Goal: Communication & Community: Answer question/provide support

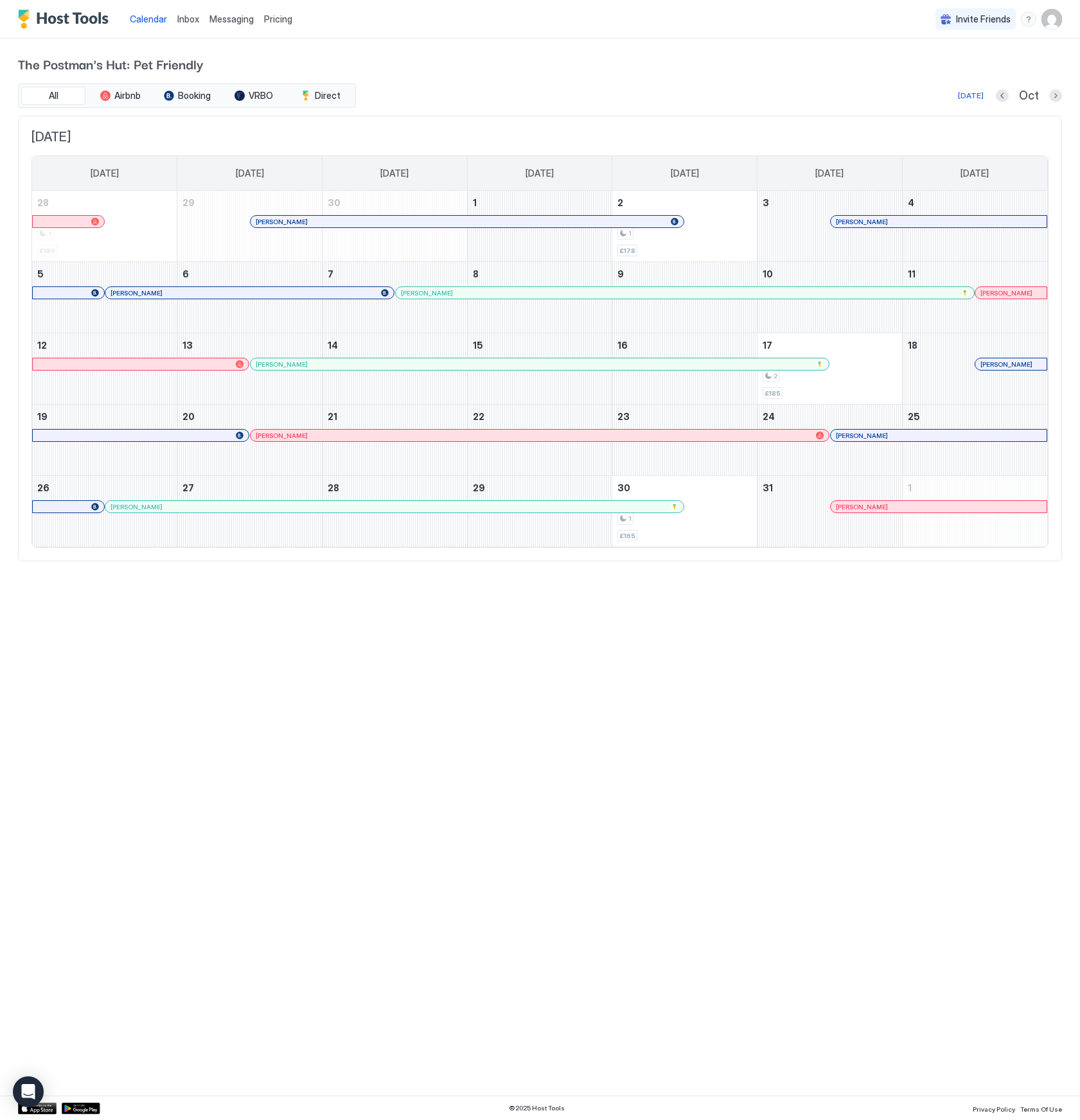
click at [205, 16] on div "Messaging" at bounding box center [231, 19] width 54 height 24
click at [211, 18] on span "Messaging" at bounding box center [231, 19] width 44 height 11
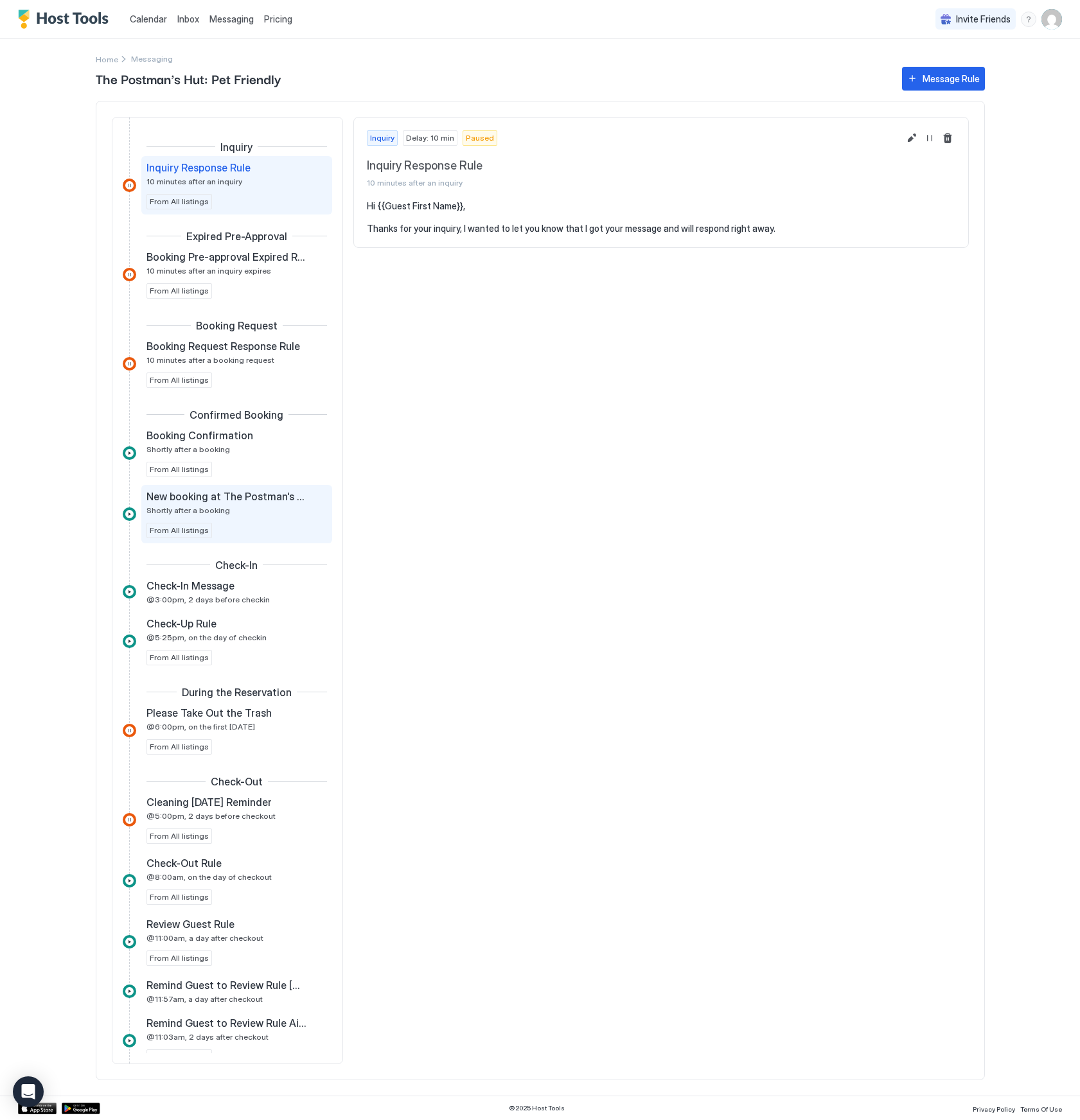
click at [257, 498] on span "New booking at The Postman's Hut in [GEOGRAPHIC_DATA]" at bounding box center [226, 496] width 160 height 13
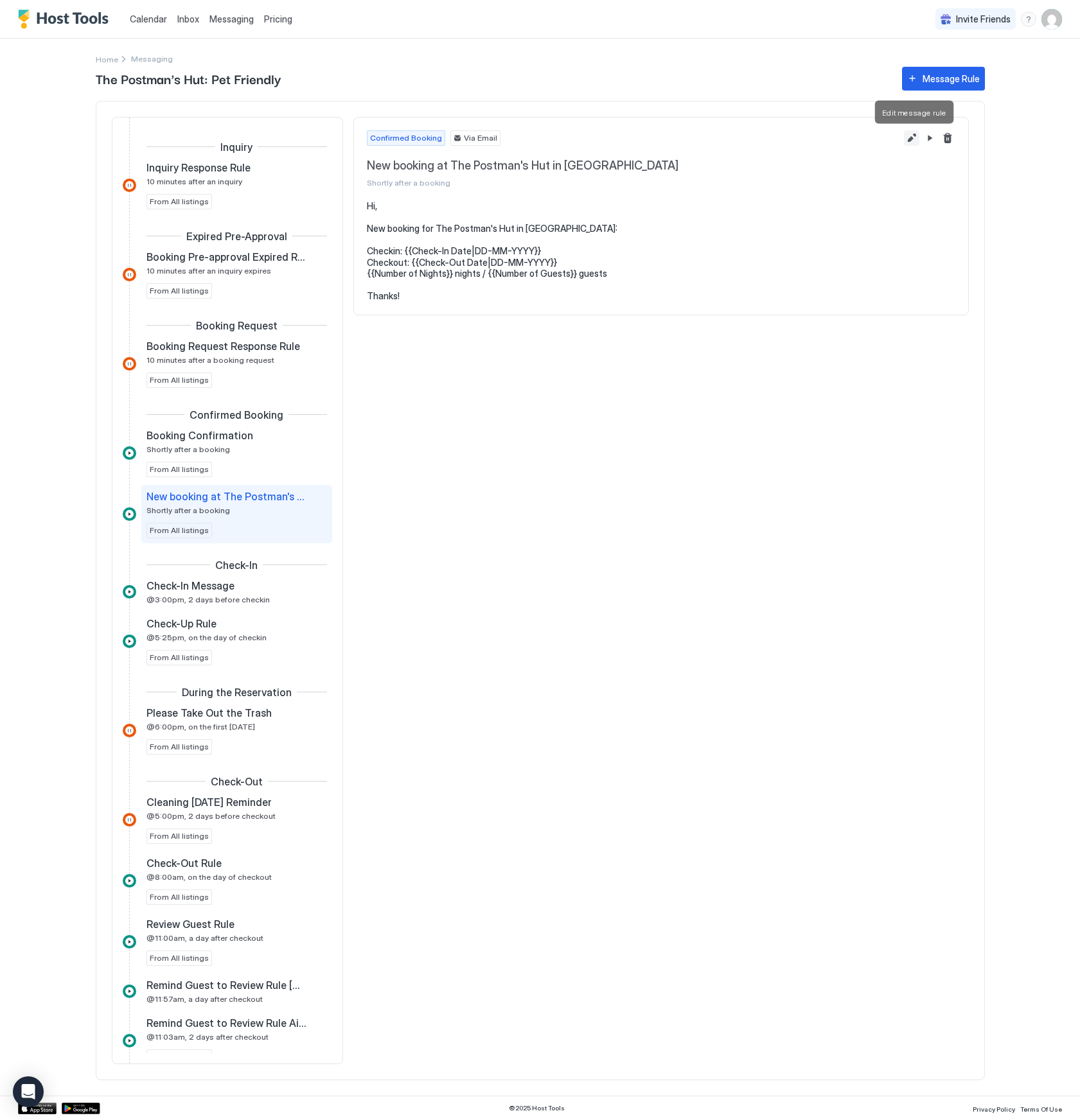
click at [912, 136] on button "Edit message rule" at bounding box center [911, 138] width 15 height 15
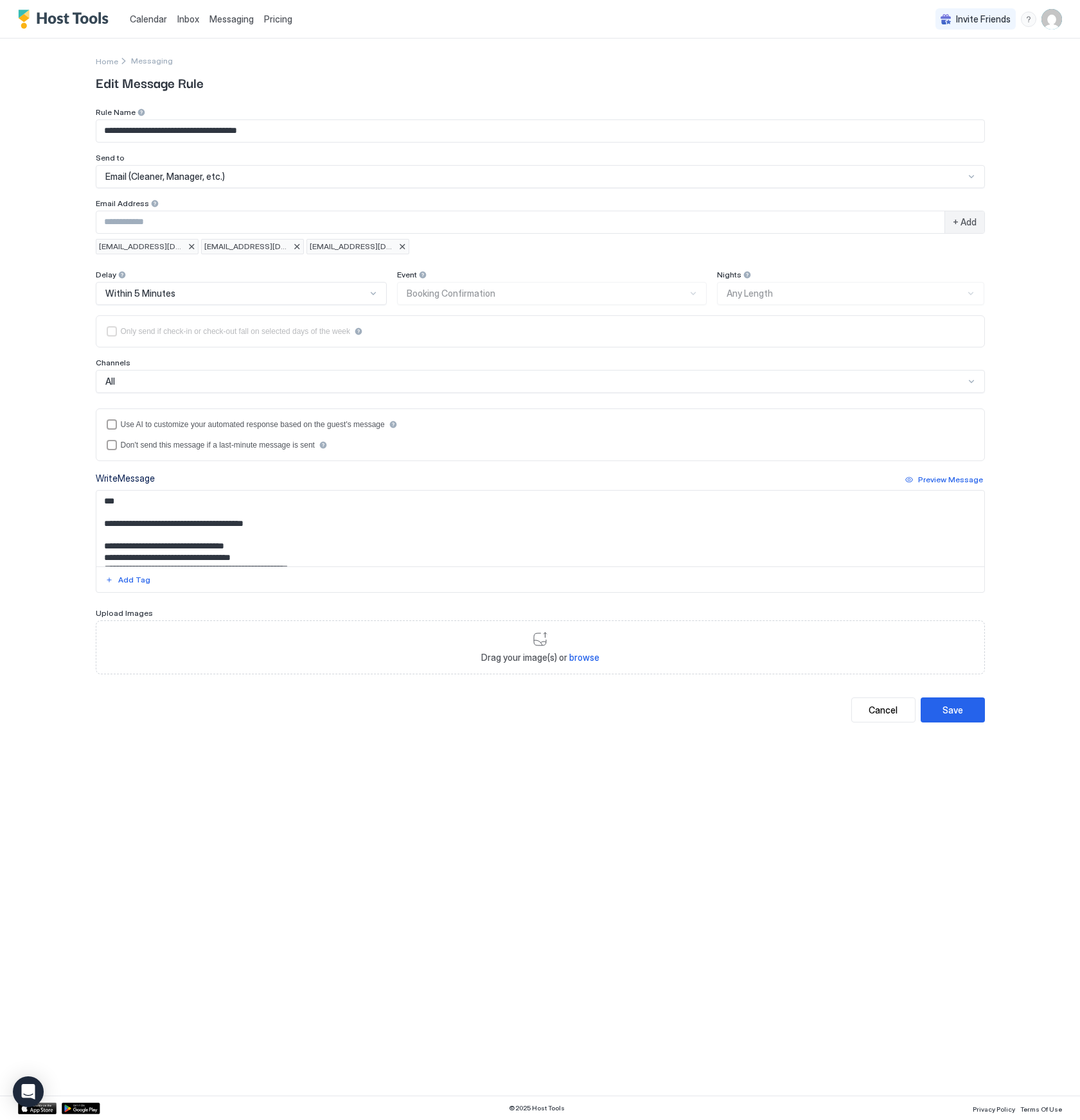
click at [404, 247] on div at bounding box center [402, 247] width 8 height 8
click at [191, 244] on div at bounding box center [192, 247] width 8 height 8
click at [958, 709] on div "Save" at bounding box center [953, 710] width 21 height 14
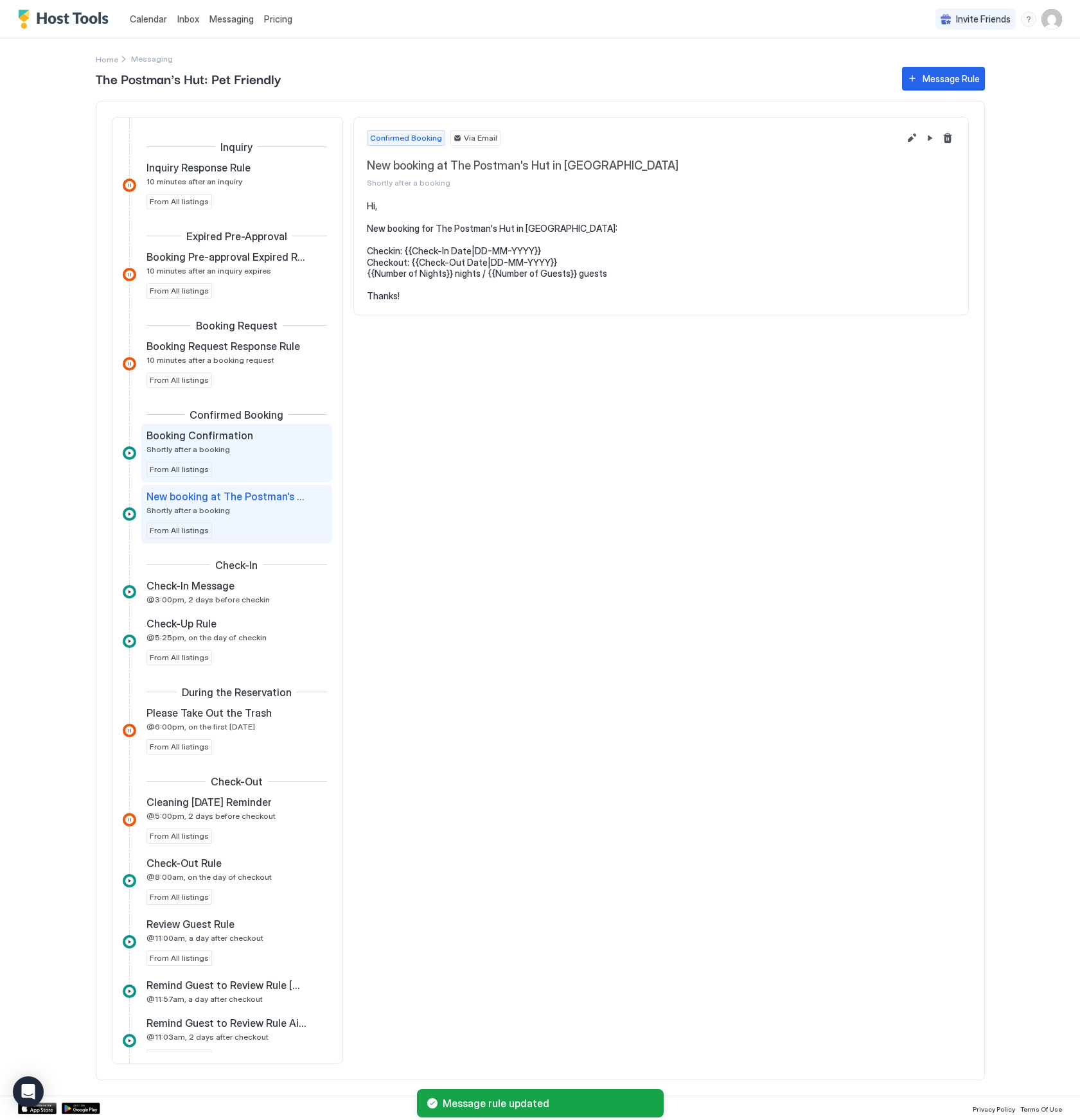
click at [272, 426] on div "Booking Confirmation Shortly after a booking From All listings" at bounding box center [237, 452] width 191 height 58
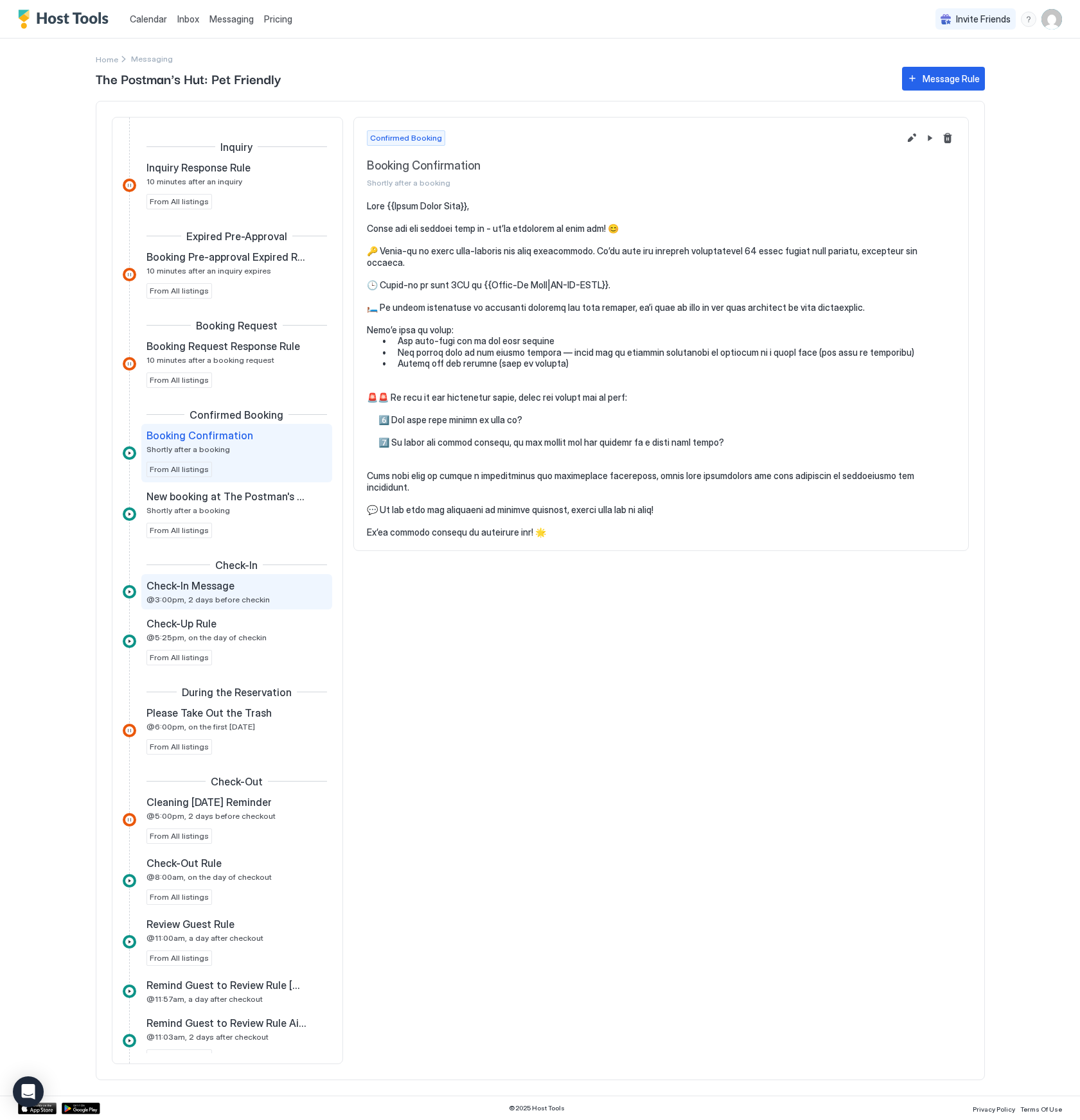
click at [229, 596] on span "@3:00pm, 2 days before checkin" at bounding box center [208, 600] width 123 height 10
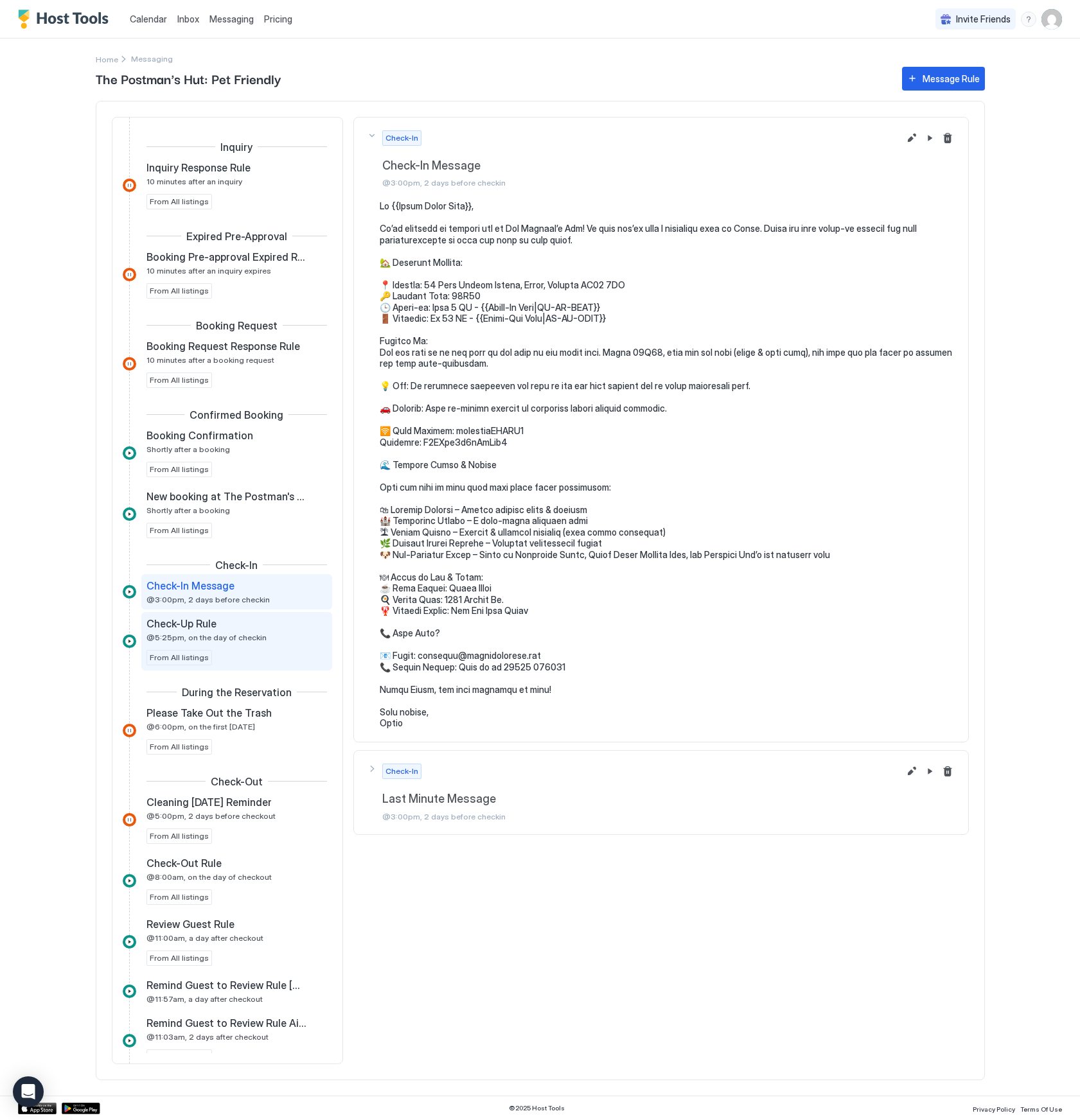
click at [234, 624] on div "Check-Up Rule" at bounding box center [227, 624] width 162 height 13
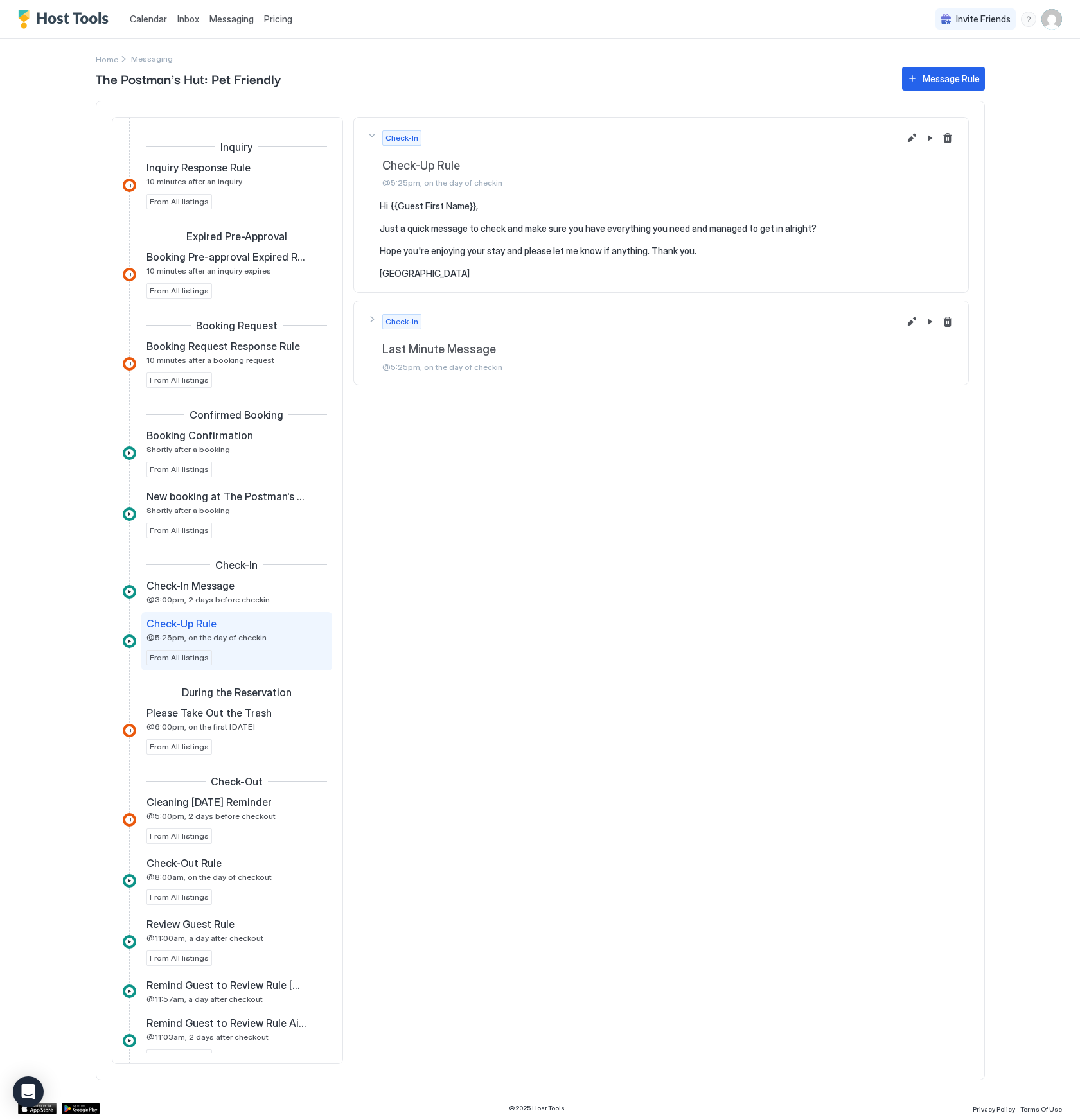
scroll to position [50, 0]
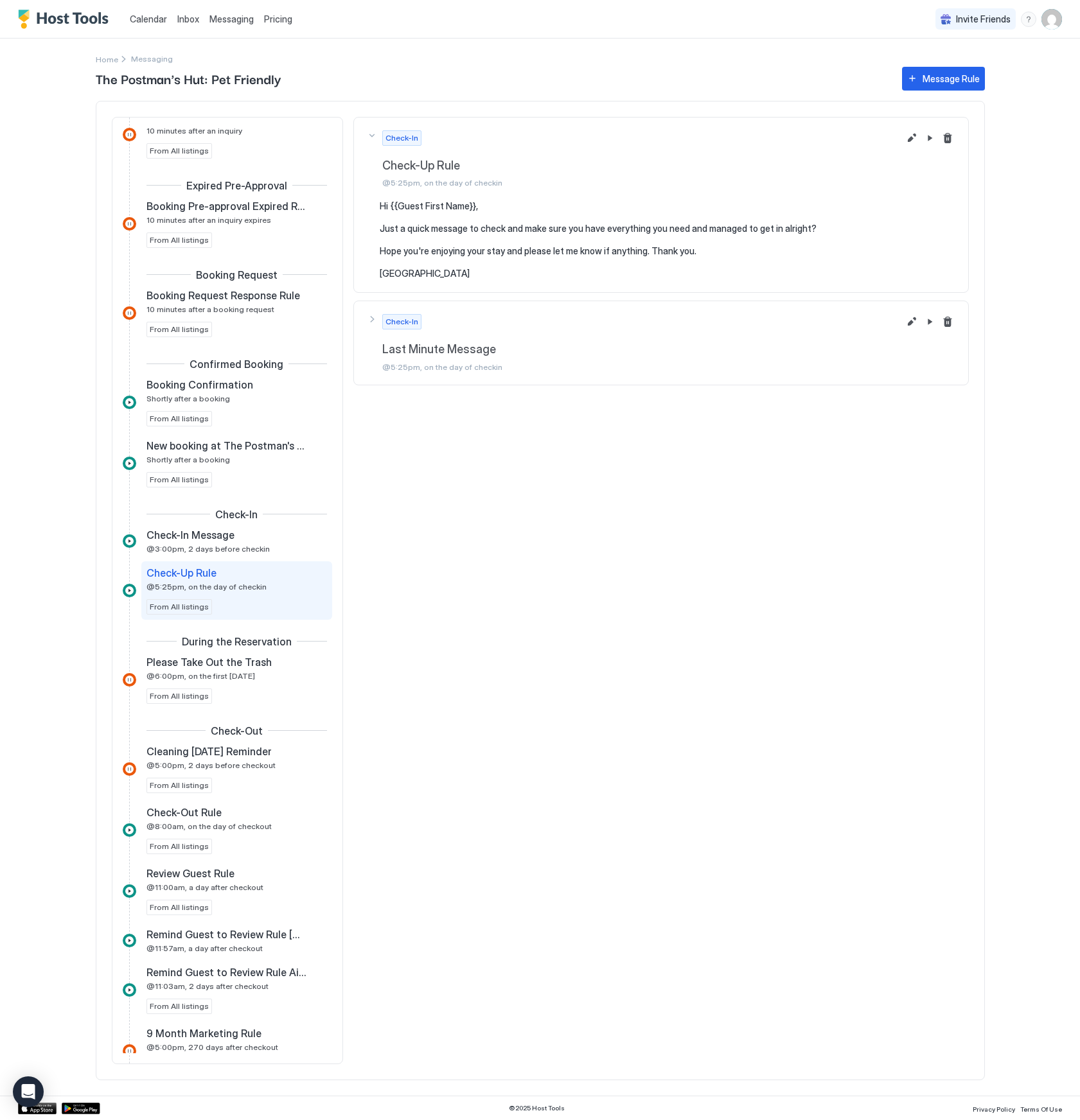
click at [285, 18] on span "Pricing" at bounding box center [277, 19] width 28 height 11
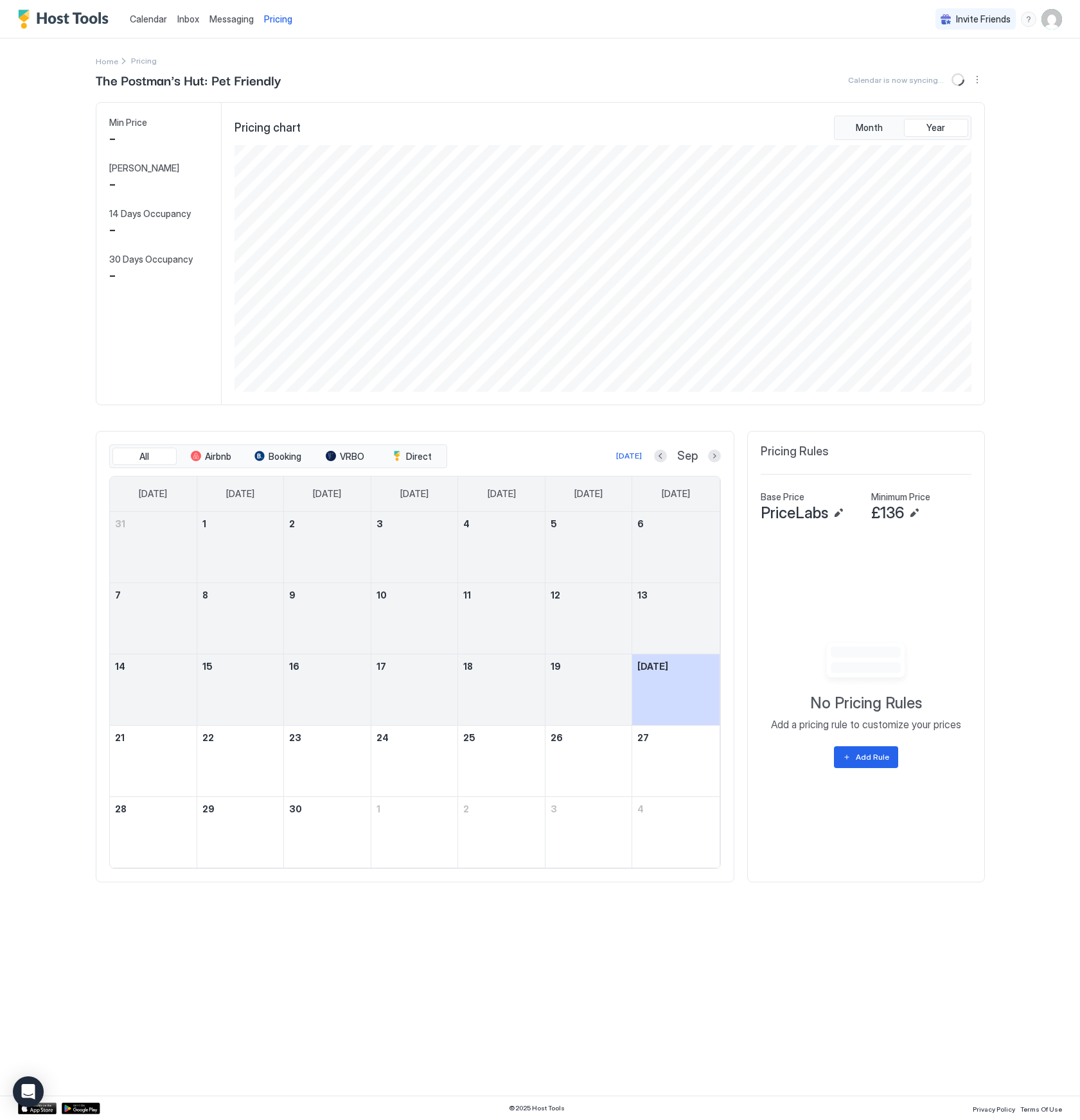
scroll to position [247, 739]
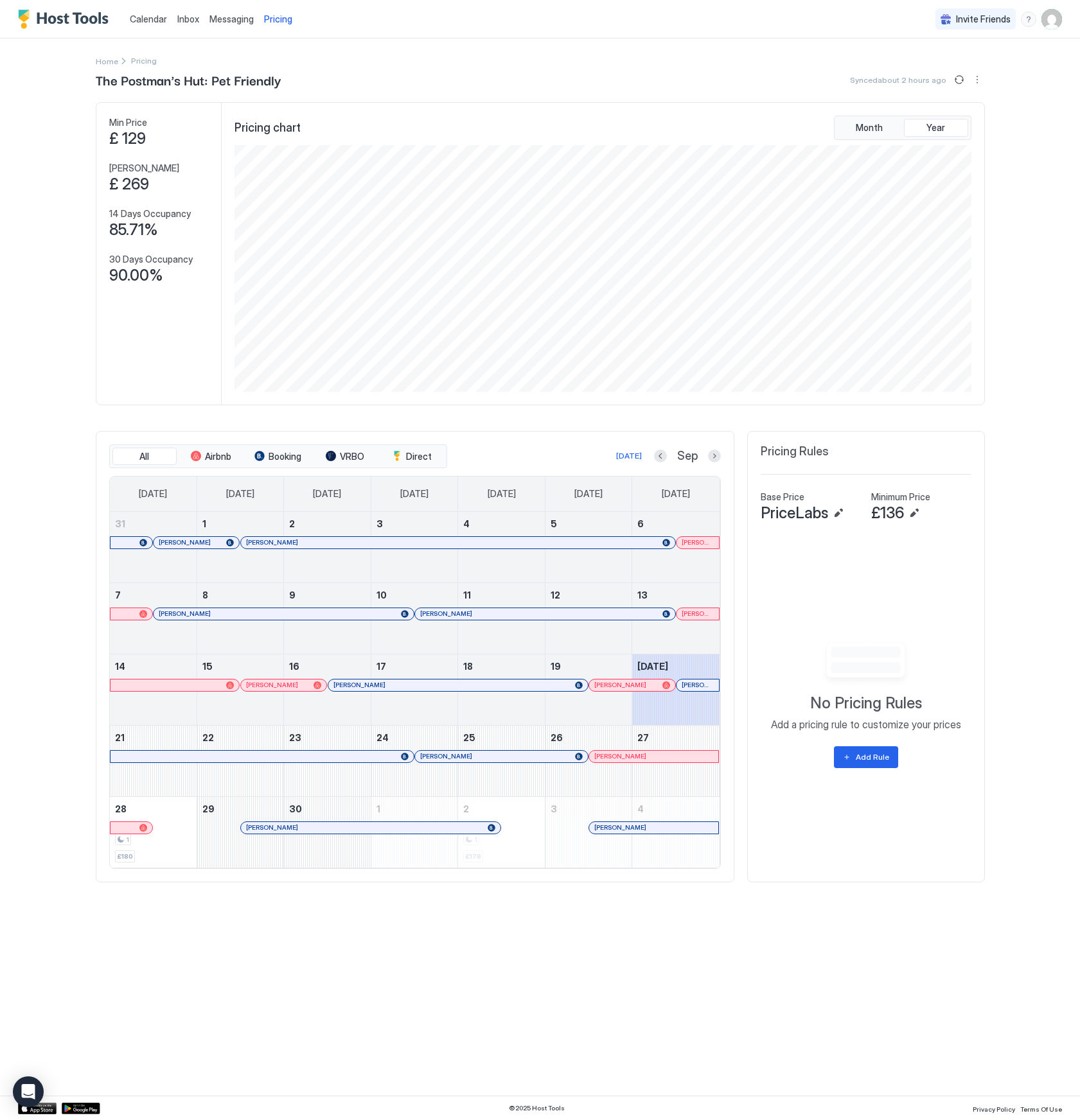
click at [155, 17] on span "Calendar" at bounding box center [148, 19] width 38 height 11
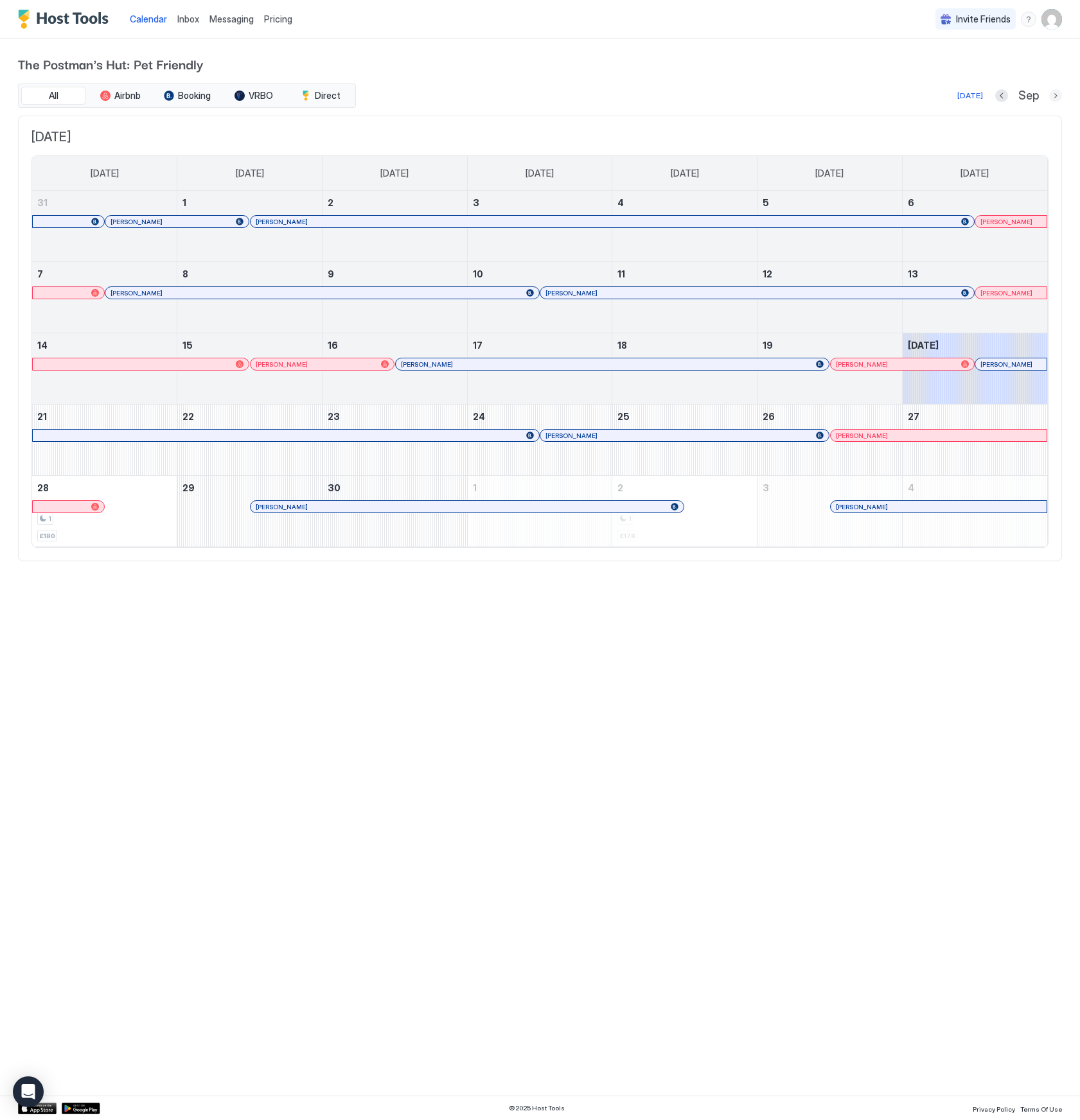
click at [1050, 95] on button "Next month" at bounding box center [1055, 96] width 13 height 13
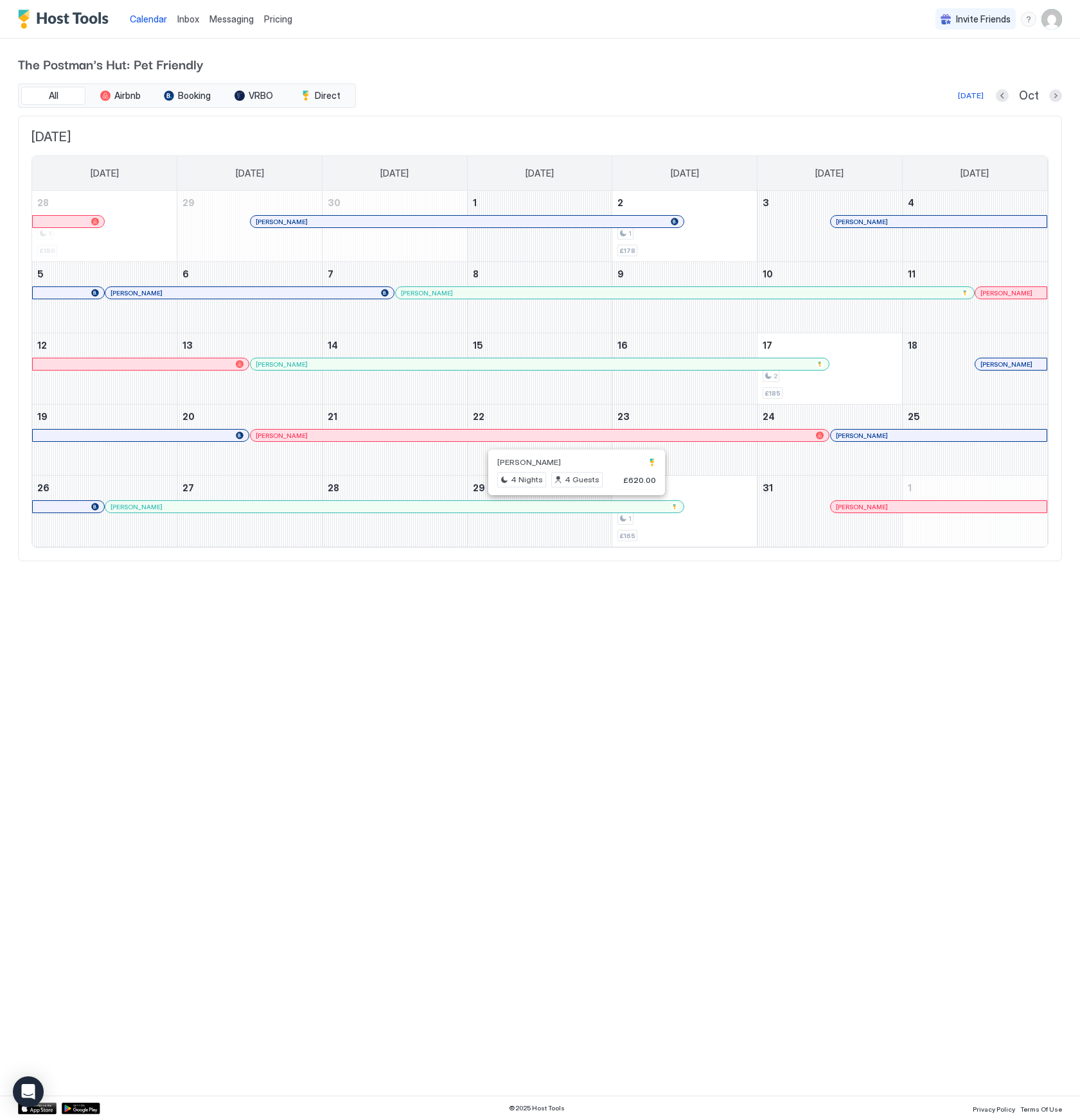
click at [571, 503] on div at bounding box center [571, 506] width 10 height 10
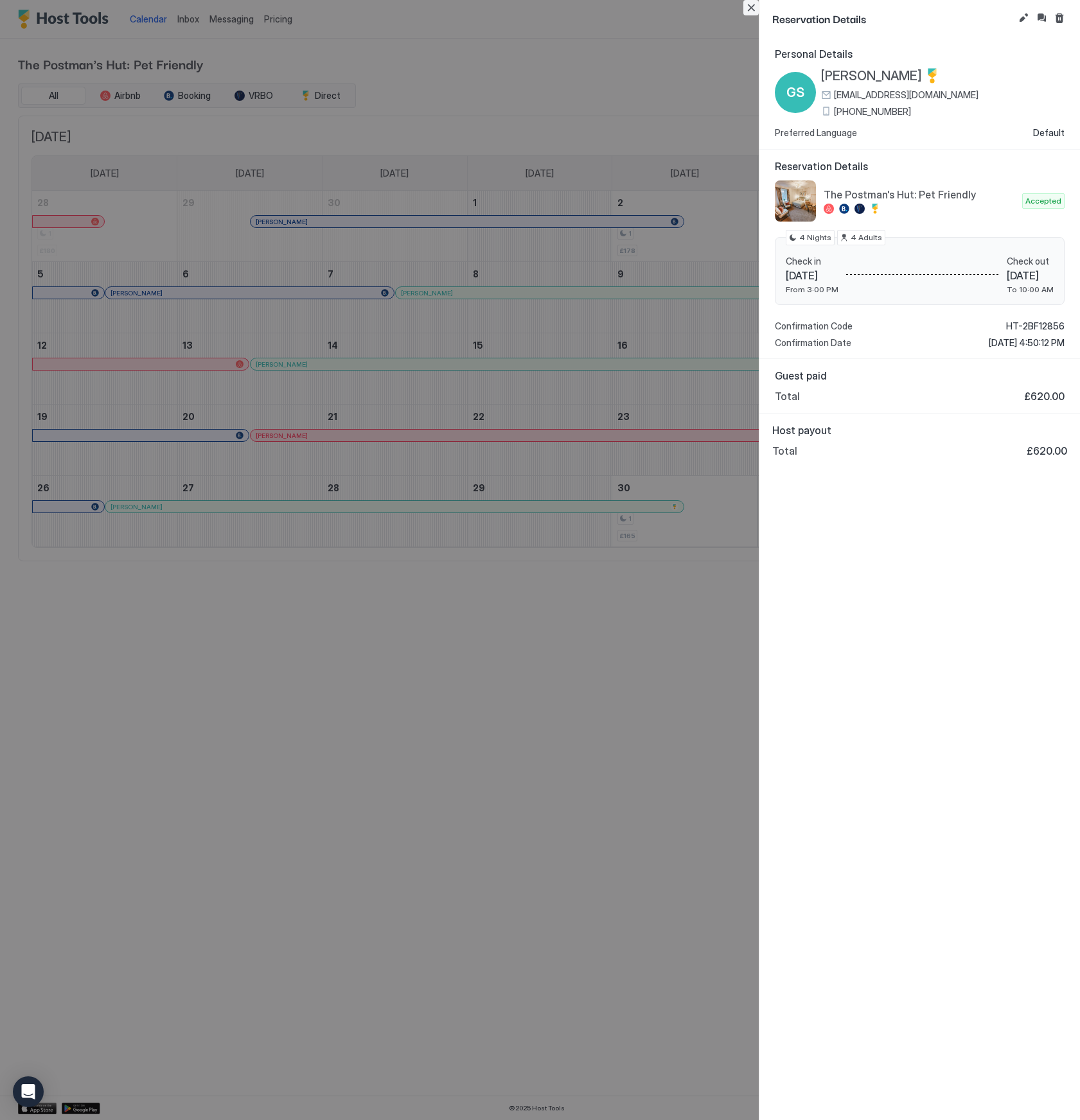
click at [753, 8] on button "Close" at bounding box center [751, 7] width 15 height 15
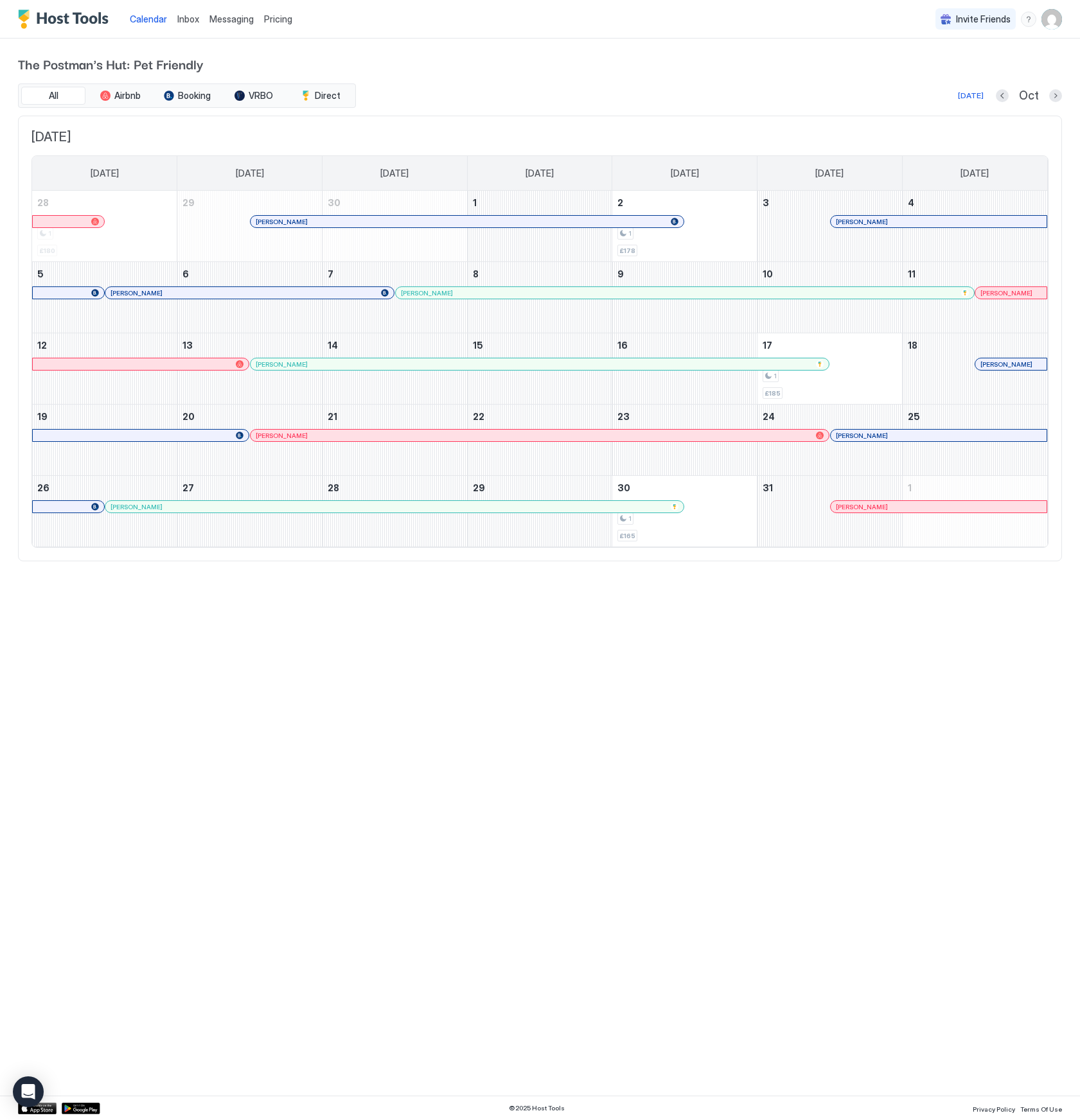
click at [543, 361] on div at bounding box center [542, 364] width 10 height 10
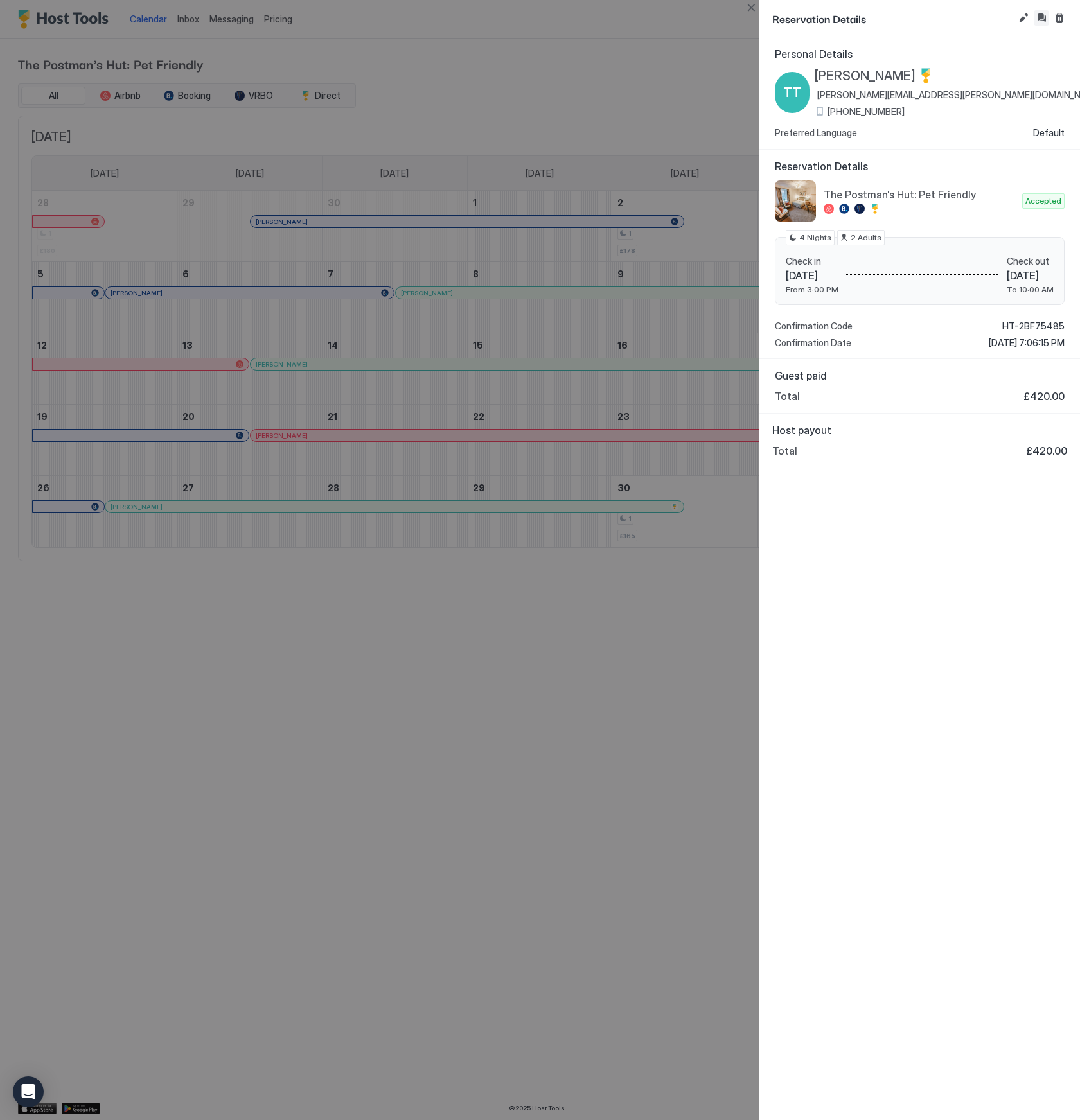
click at [1035, 18] on button "Inbox" at bounding box center [1041, 18] width 15 height 15
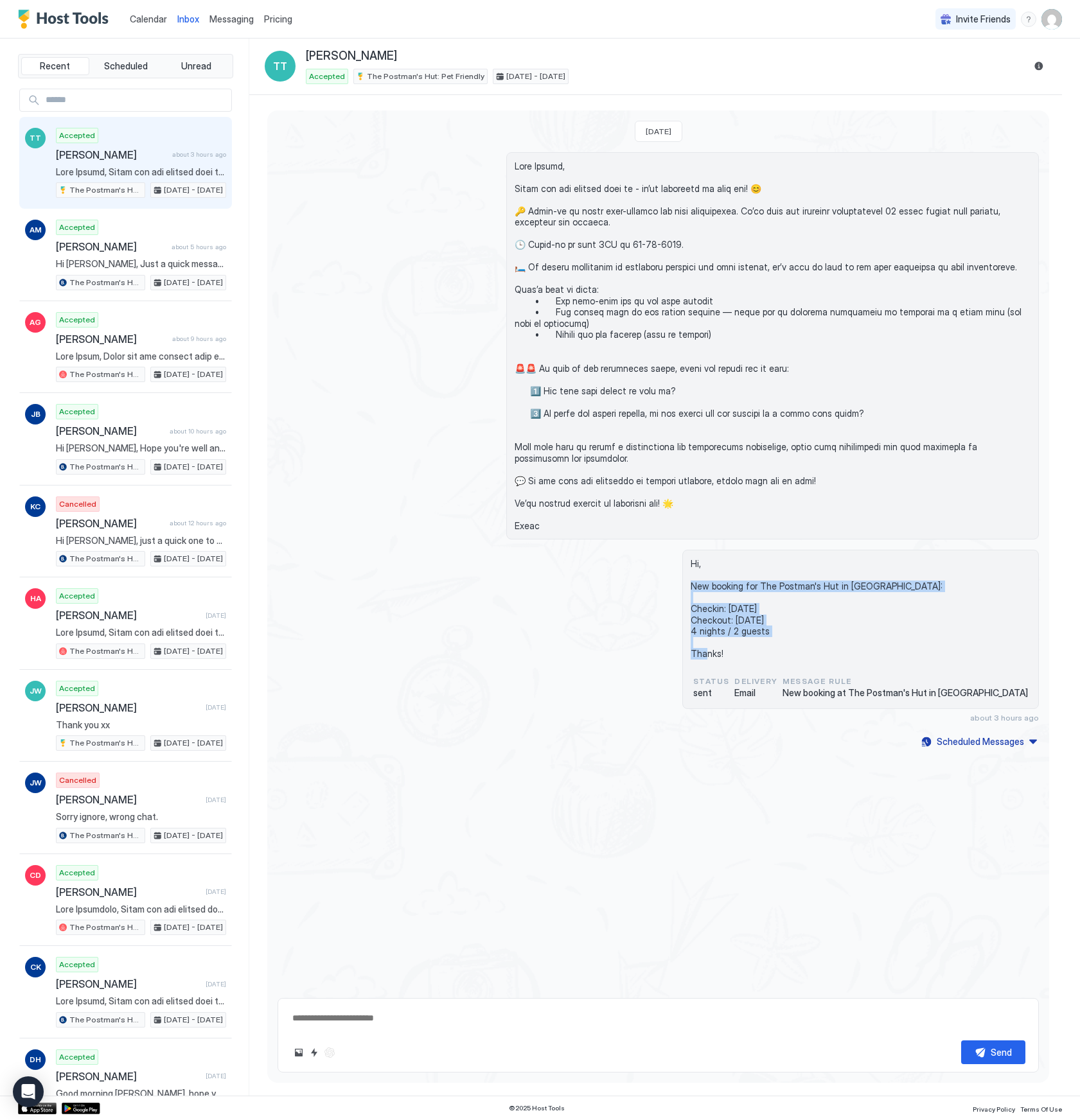
drag, startPoint x: 761, startPoint y: 584, endPoint x: 863, endPoint y: 654, distance: 123.7
click at [863, 654] on div "Hi, New booking for The Postman's Hut in Amble: Checkin: 13-10-2025 Checkout: 1…" at bounding box center [860, 629] width 357 height 159
copy span "New booking for The Postman's Hut in Amble: Checkin: 13-10-2025 Checkout: 17-10…"
type textarea "*"
click at [123, 94] on input "Input Field" at bounding box center [136, 100] width 191 height 22
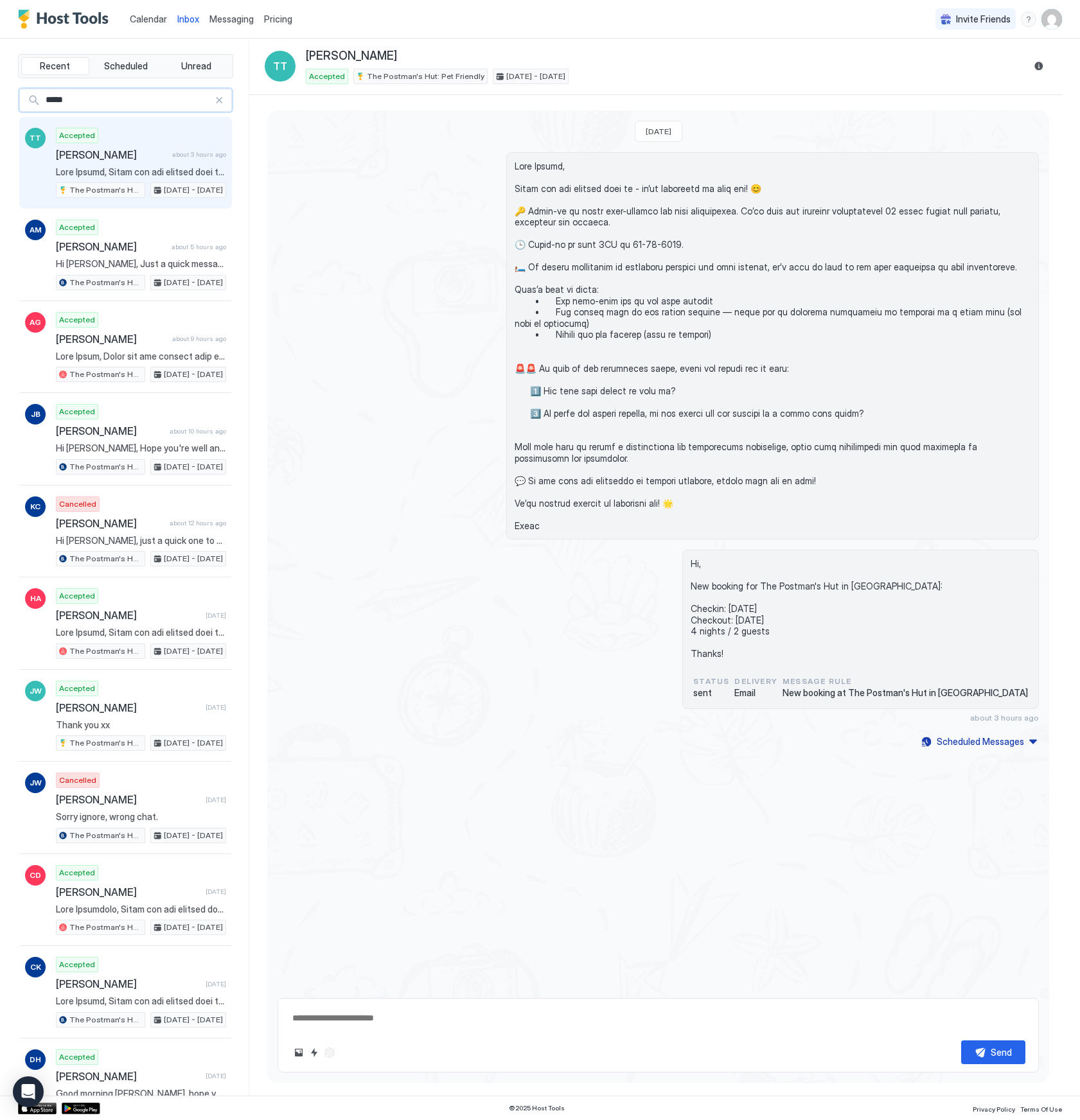
type input "******"
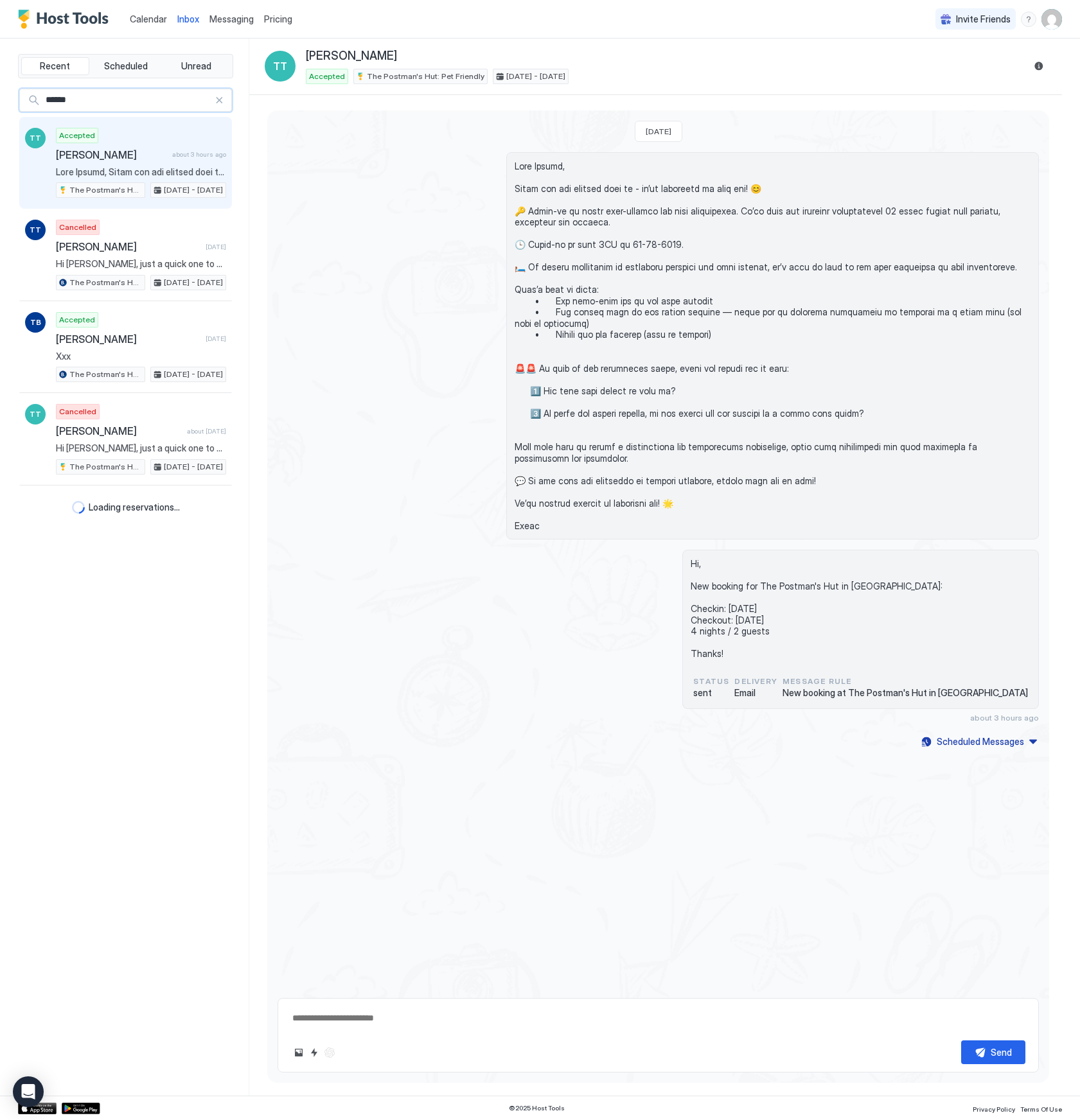
type textarea "*"
type input "******"
click at [118, 271] on div "Cancelled Tracey Thom 15 days ago Hi Tracey, just a quick one to say thanks for…" at bounding box center [141, 255] width 170 height 70
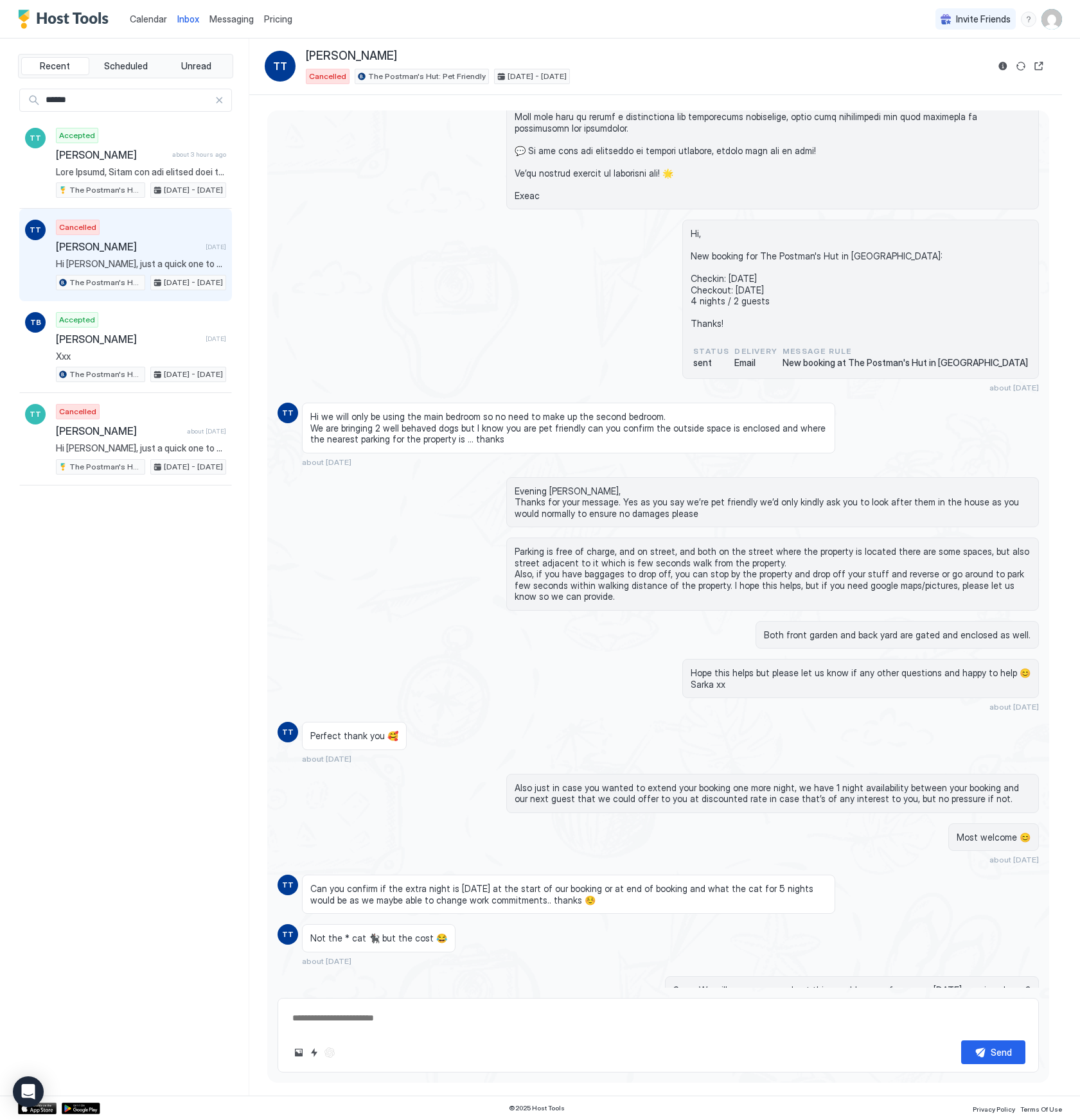
scroll to position [756, 0]
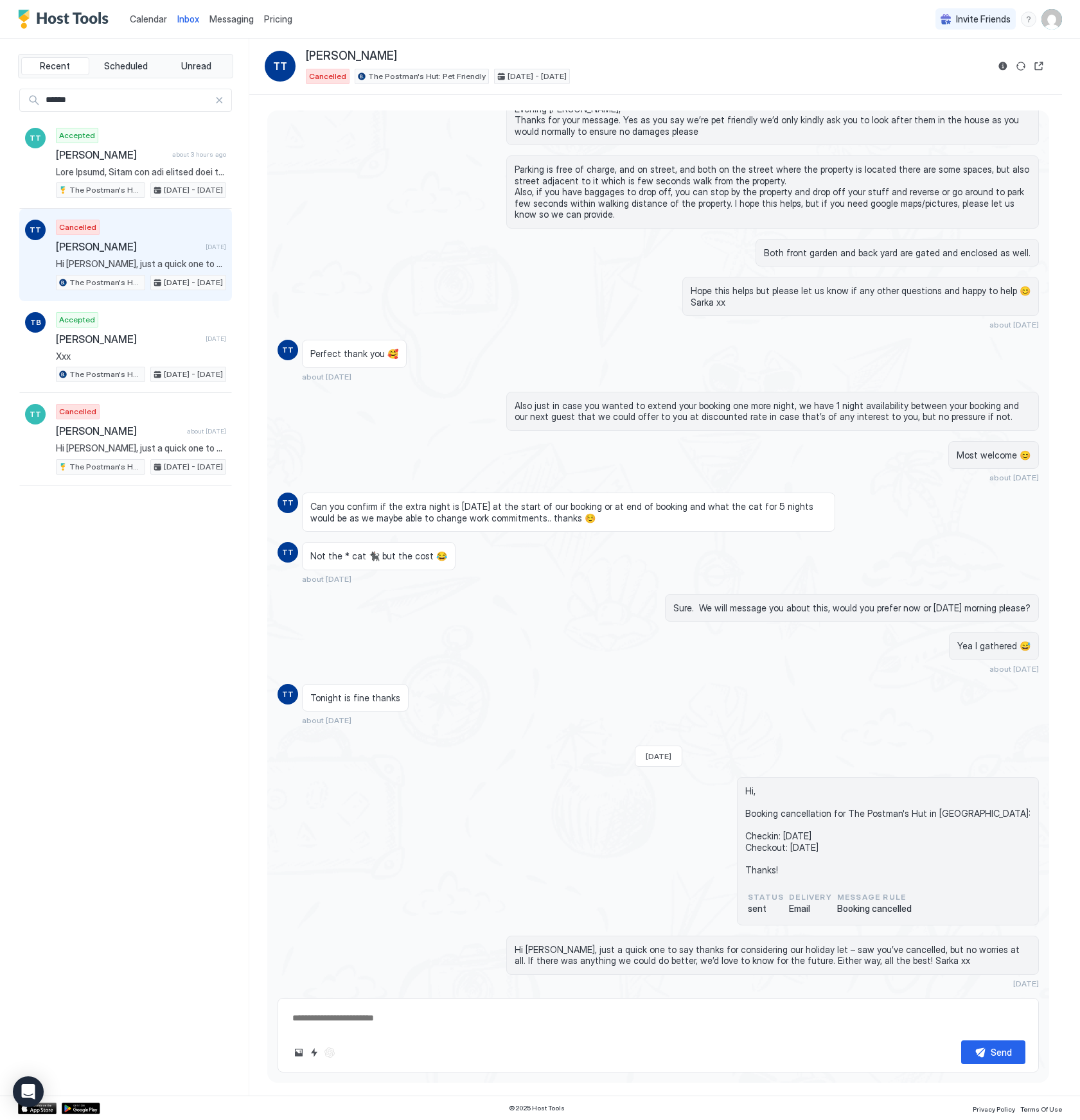
type textarea "*"
